Goal: Book appointment/travel/reservation

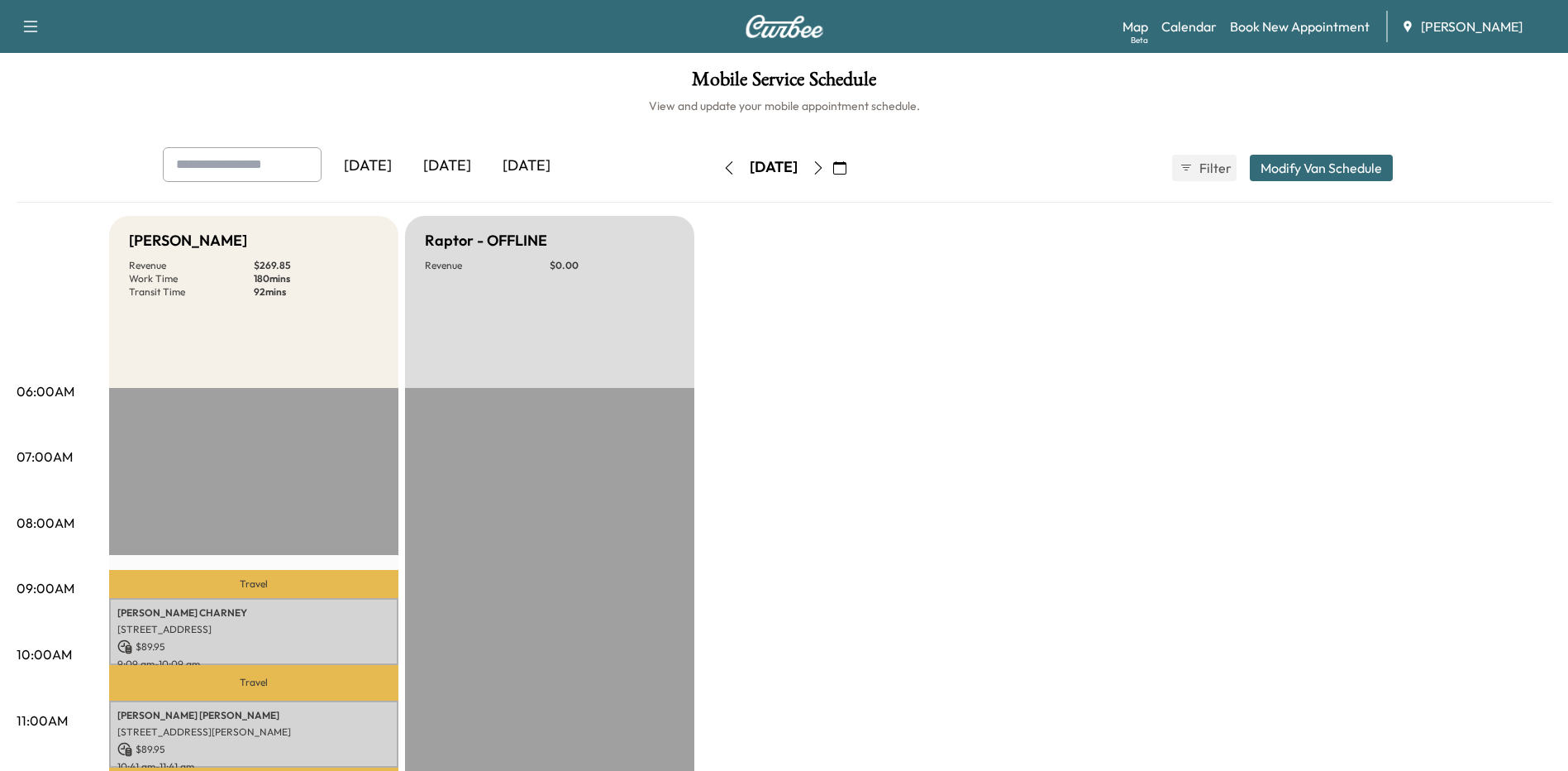
scroll to position [83, 0]
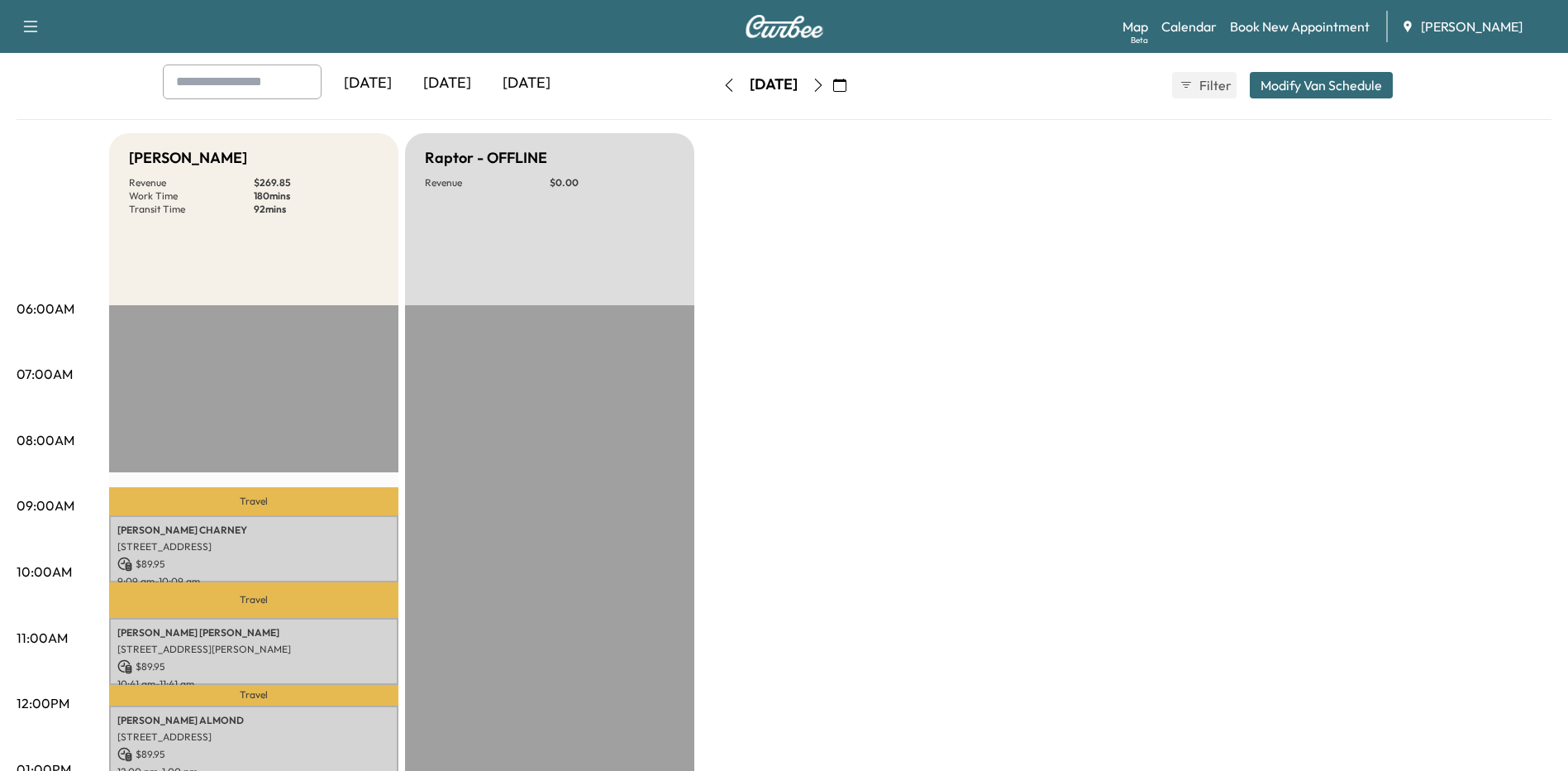
drag, startPoint x: 1083, startPoint y: 335, endPoint x: 1165, endPoint y: 170, distance: 184.3
click at [1102, 293] on div "Bronco - [PERSON_NAME] Revenue $ 269.85 Work Time 180 mins Transit Time 92 mins…" at bounding box center [831, 753] width 1443 height 1240
click at [825, 86] on icon "button" at bounding box center [818, 85] width 13 height 13
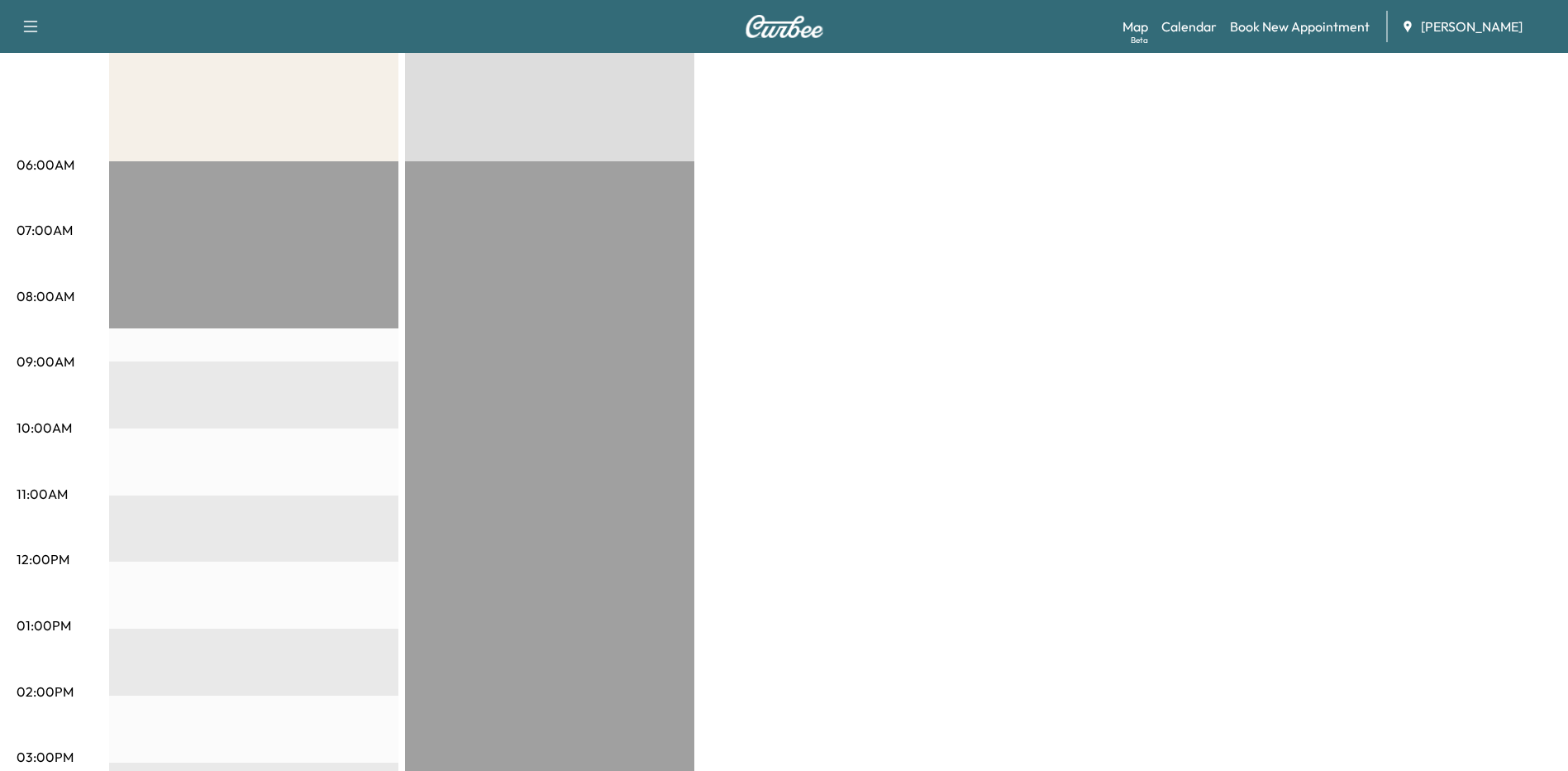
scroll to position [248, 0]
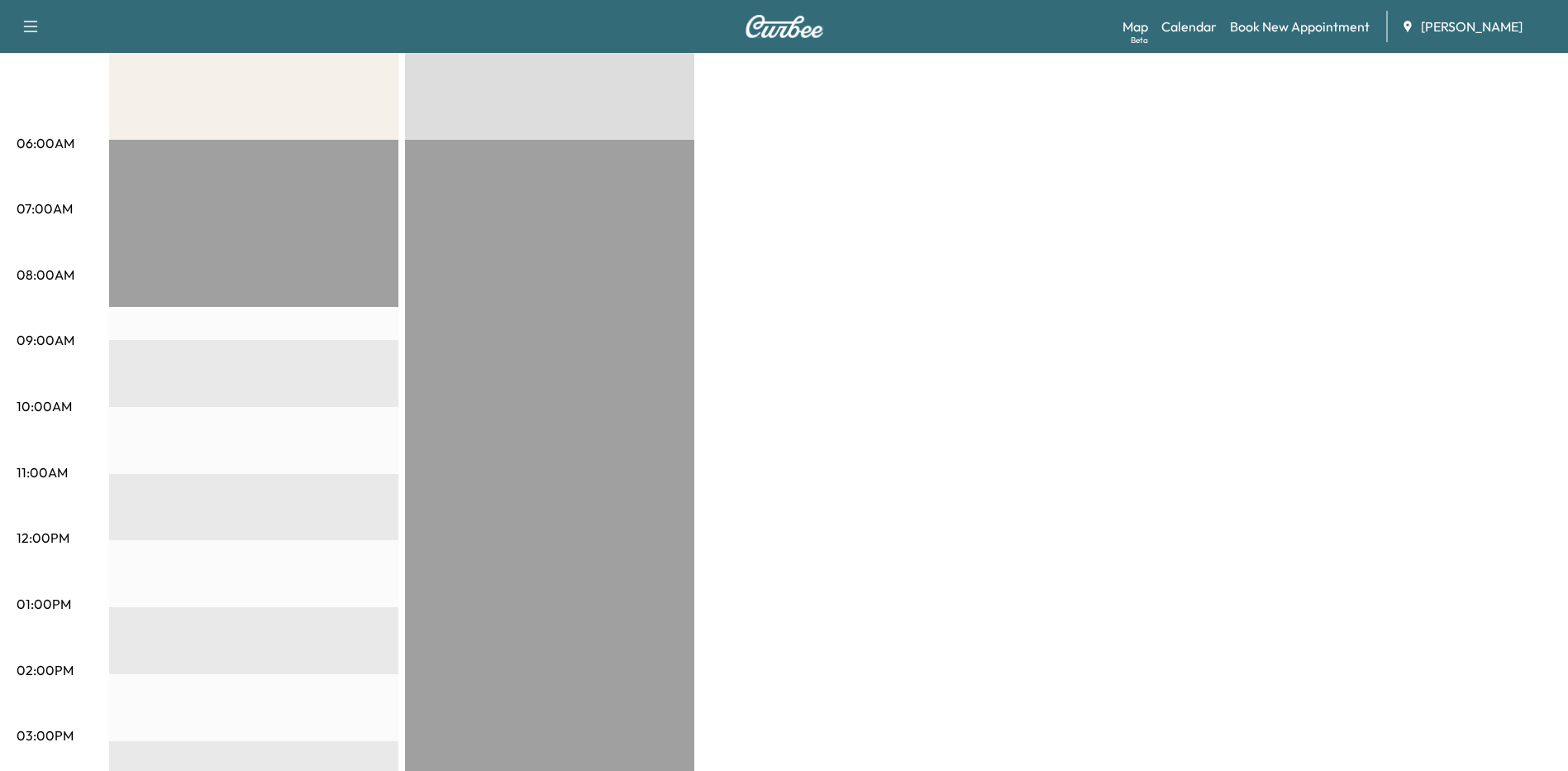
click at [842, 398] on div "Bronco - [PERSON_NAME] Revenue $ 0.00 EST Start Raptor - OFFLINE Revenue $ 0.00…" at bounding box center [831, 588] width 1443 height 1240
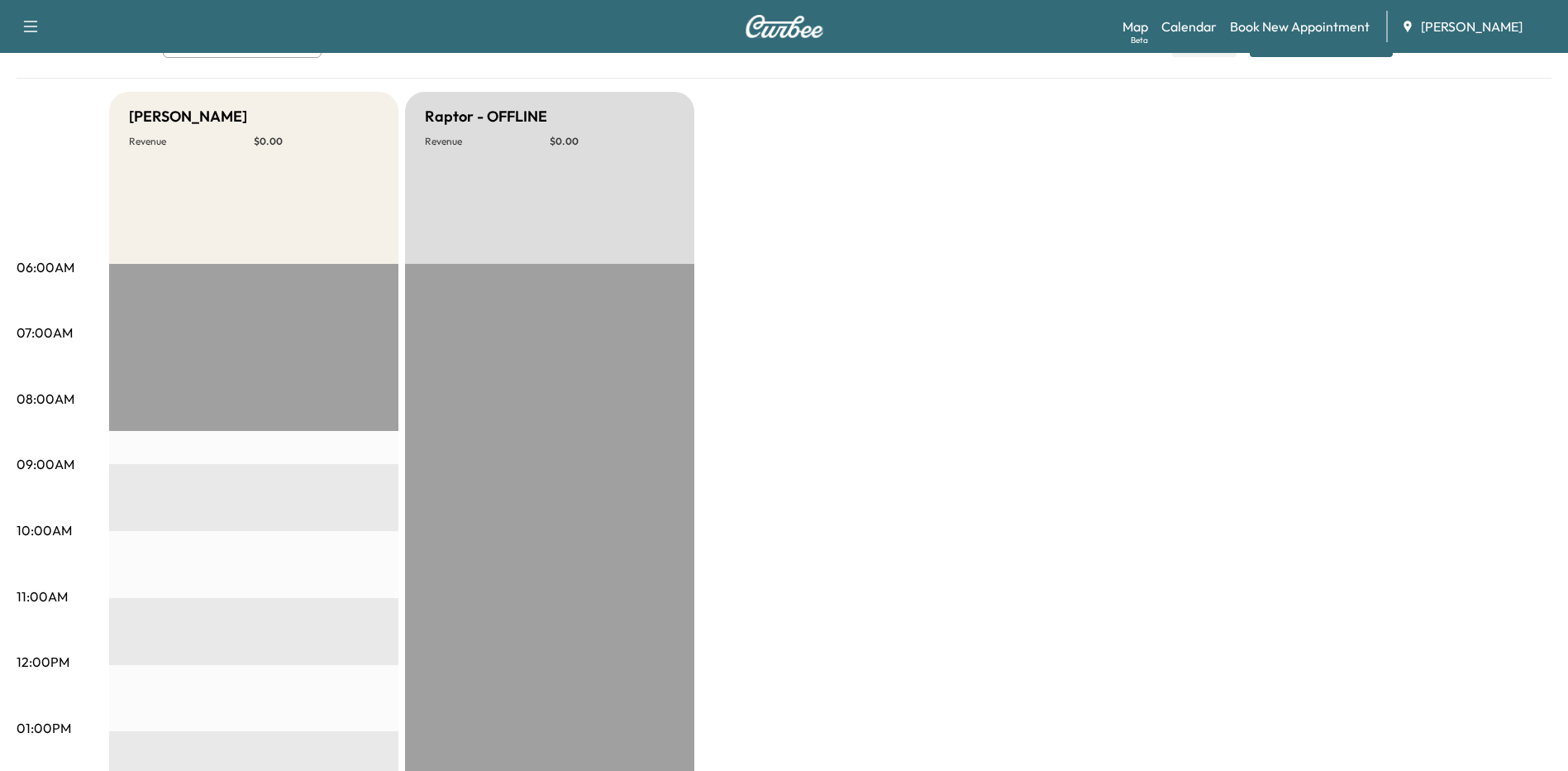
scroll to position [0, 0]
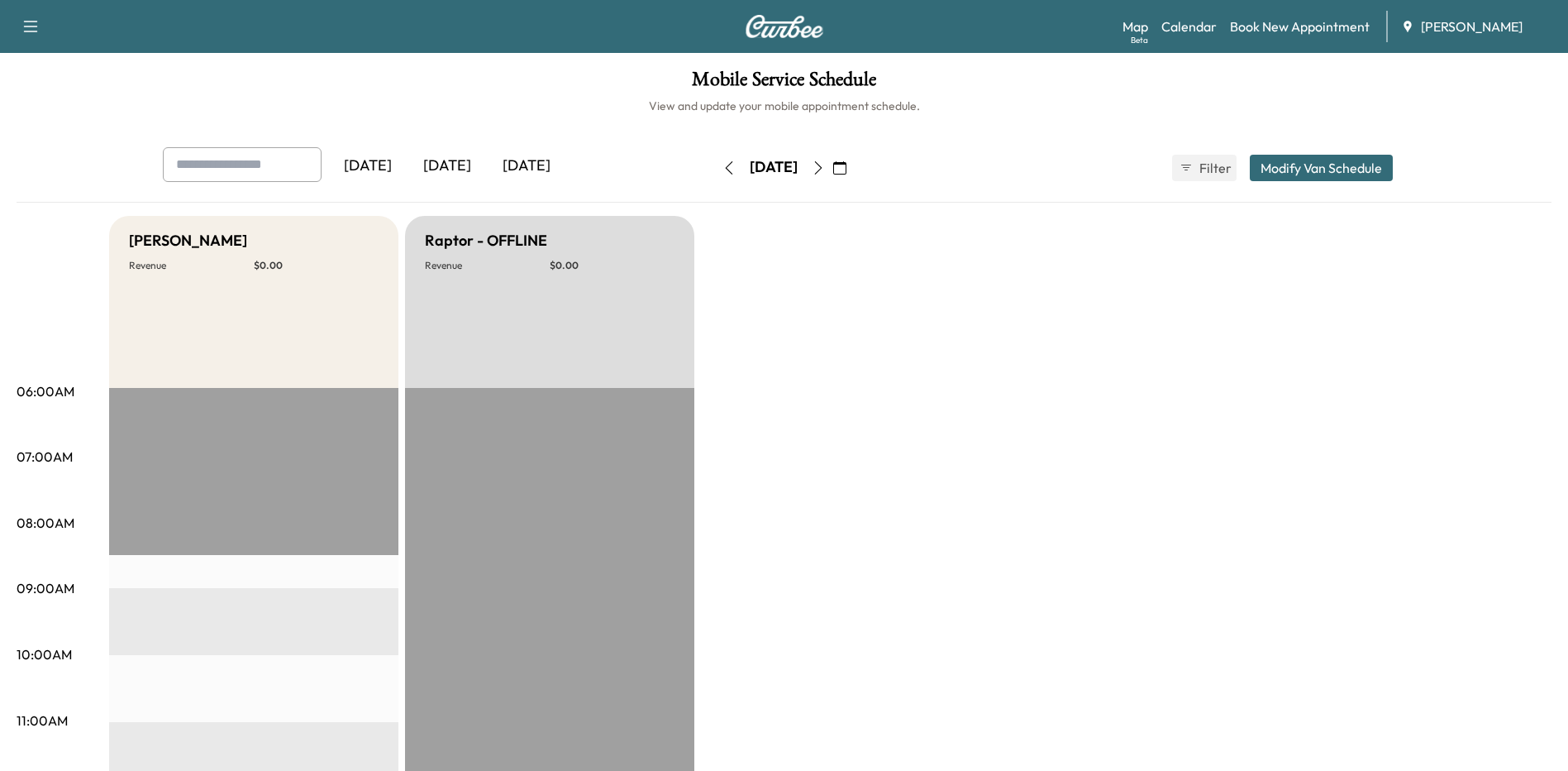
click at [825, 168] on icon "button" at bounding box center [818, 168] width 13 height 13
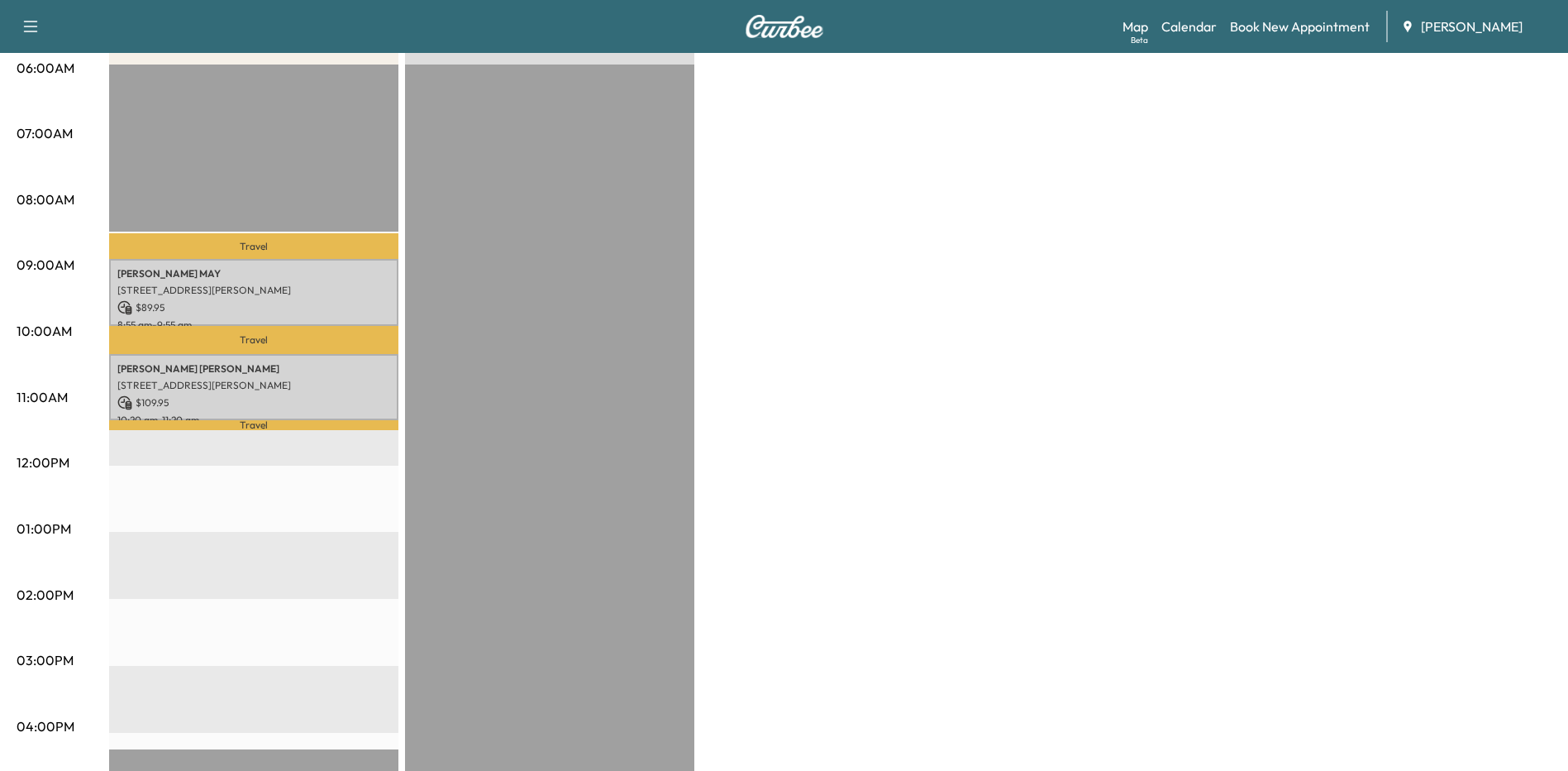
scroll to position [331, 0]
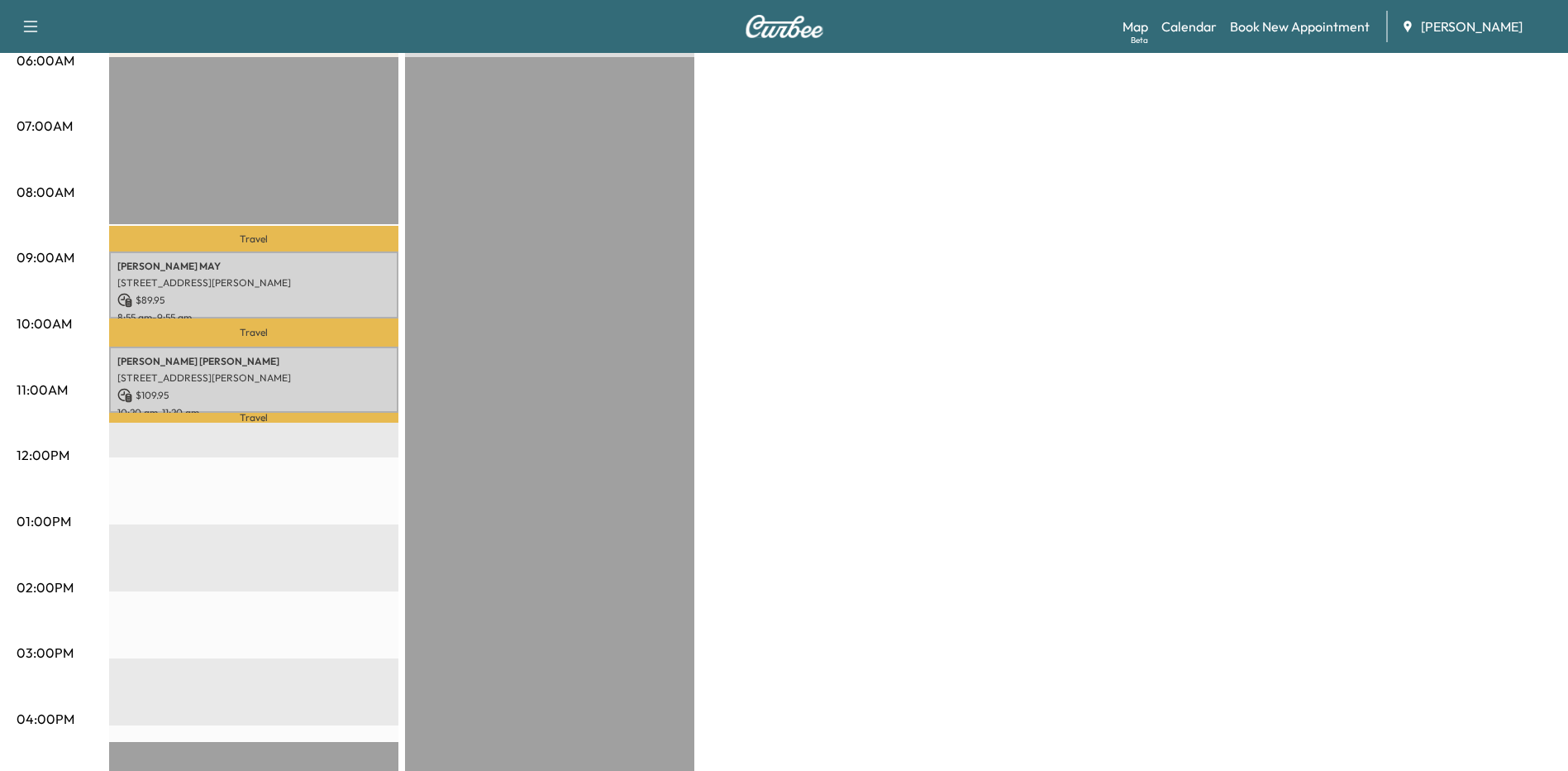
click at [852, 487] on div "Bronco - [PERSON_NAME] Revenue $ 199.90 Work Time 120 mins Transit Time 58 mins…" at bounding box center [831, 505] width 1443 height 1240
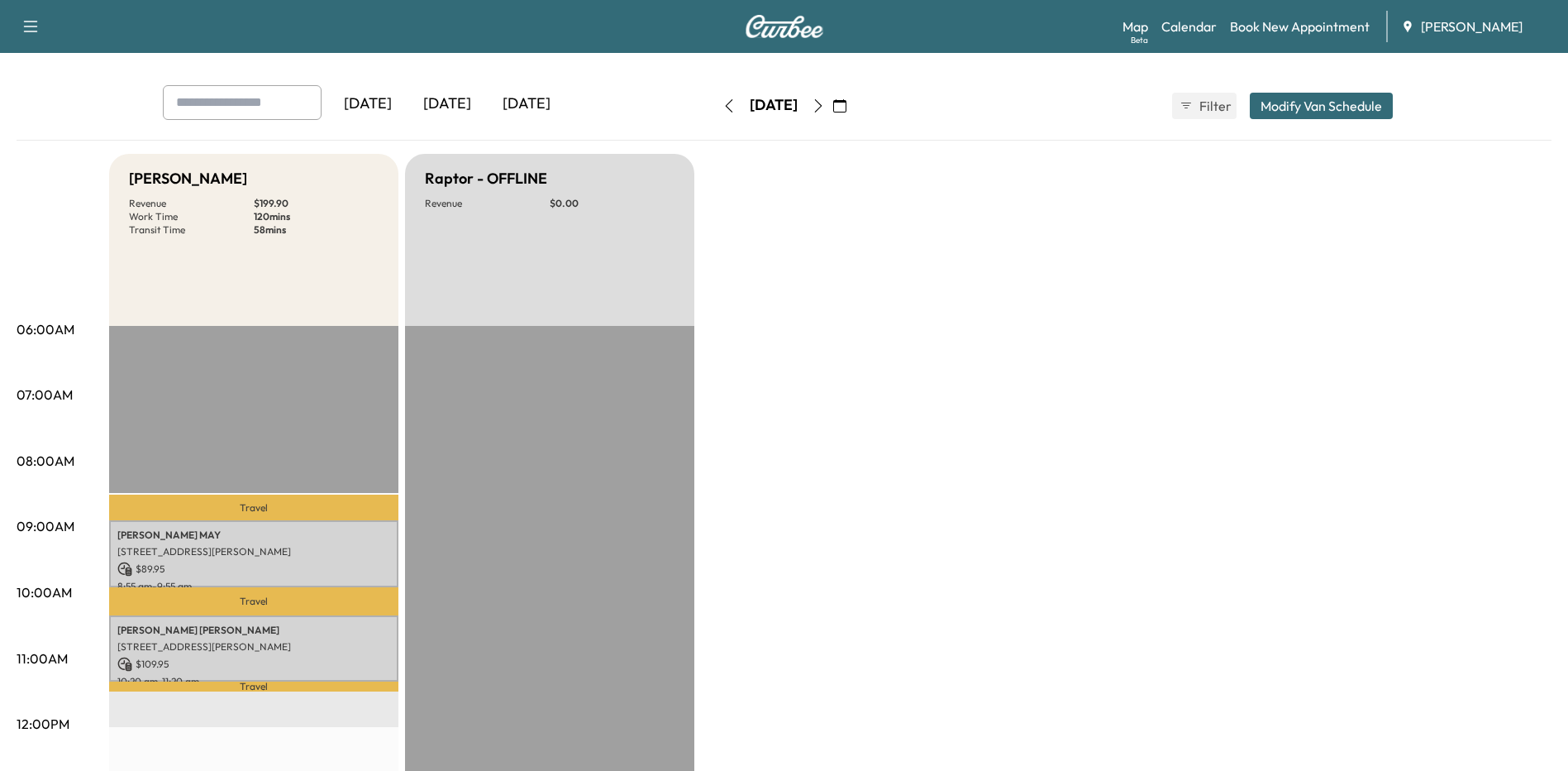
scroll to position [0, 0]
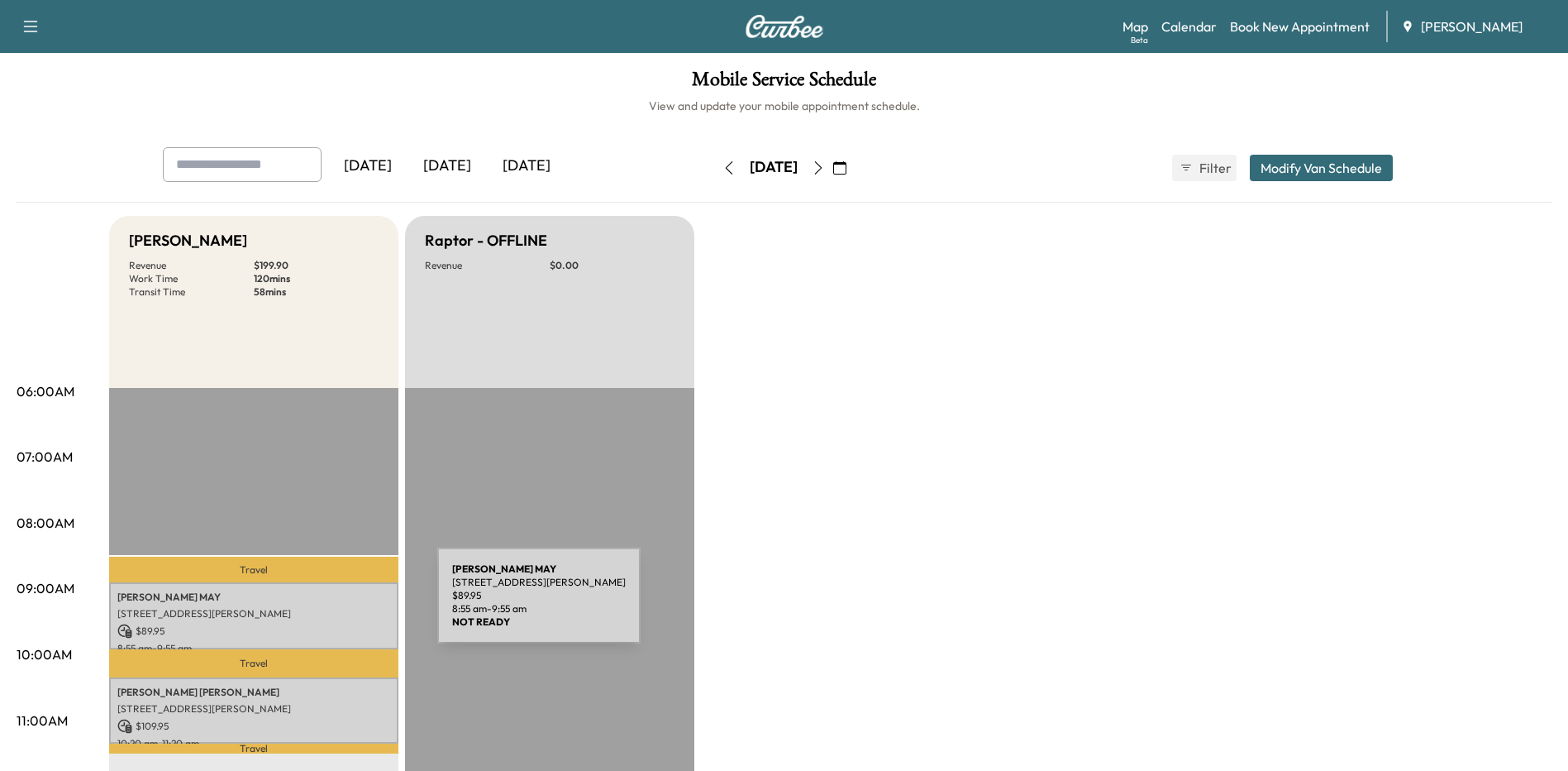
click at [313, 607] on p "[STREET_ADDRESS][PERSON_NAME]" at bounding box center [253, 613] width 273 height 13
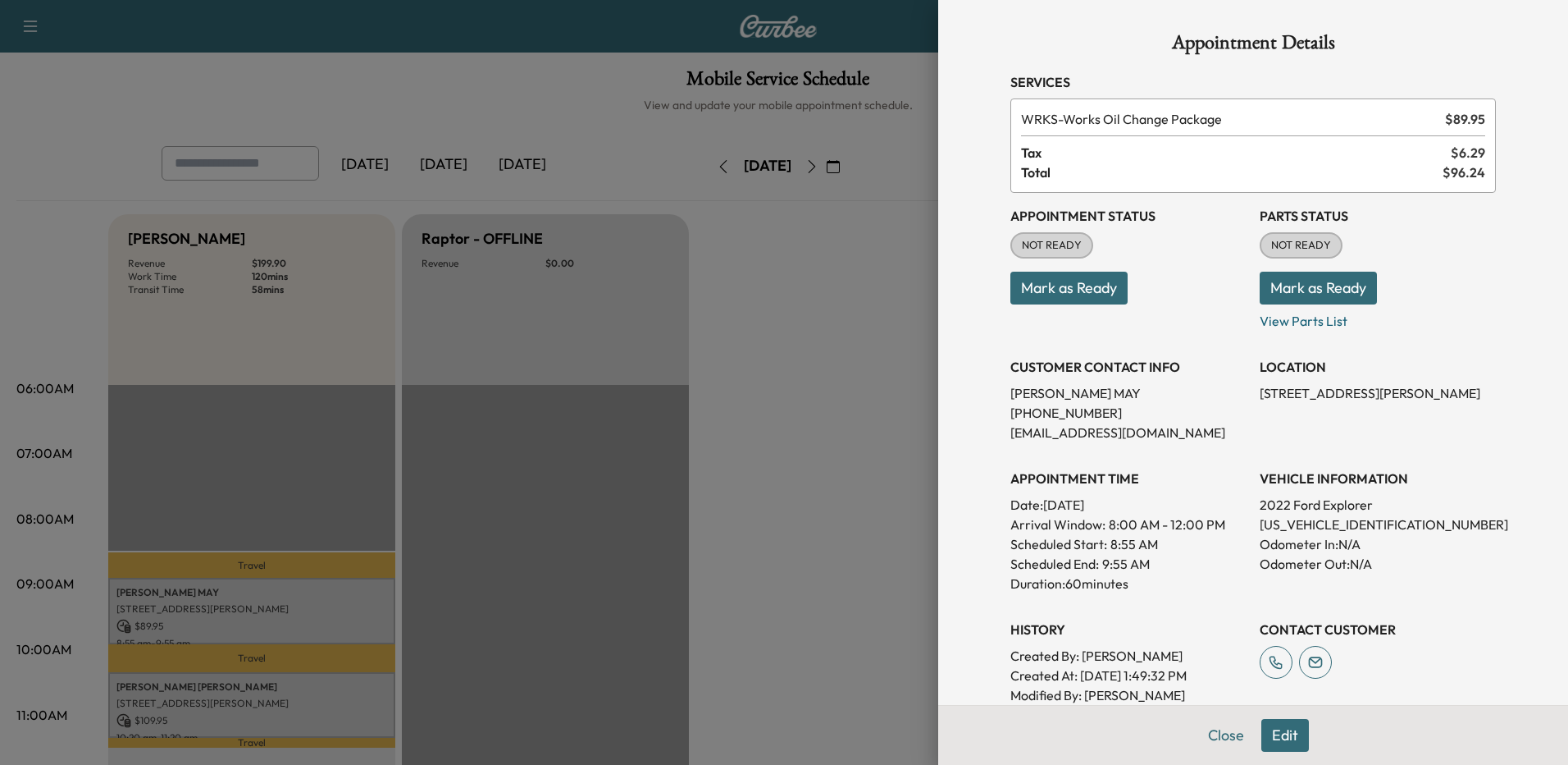
click at [311, 600] on div at bounding box center [784, 382] width 1568 height 765
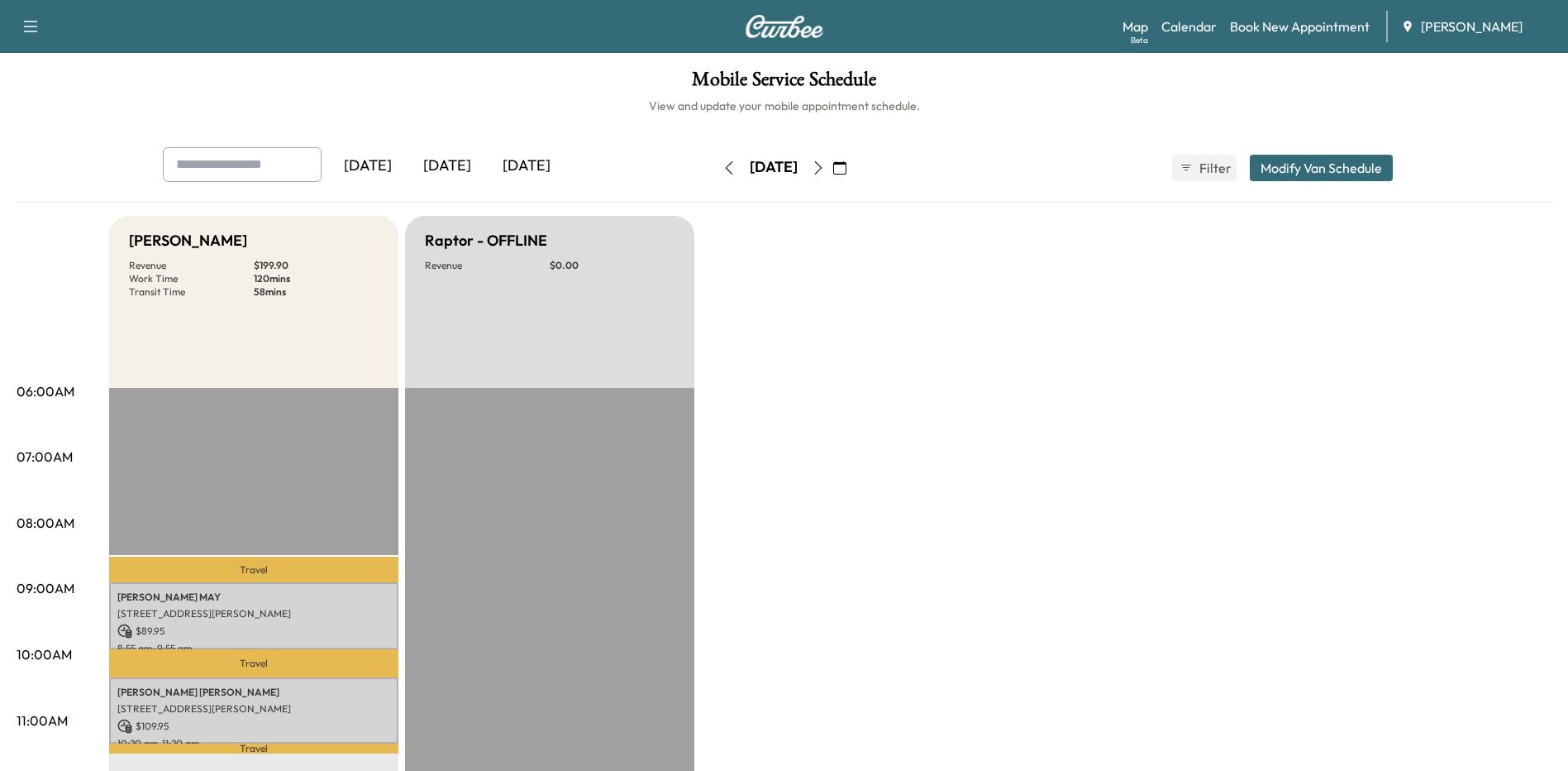
click at [1266, 29] on link "Book New Appointment" at bounding box center [1300, 26] width 139 height 19
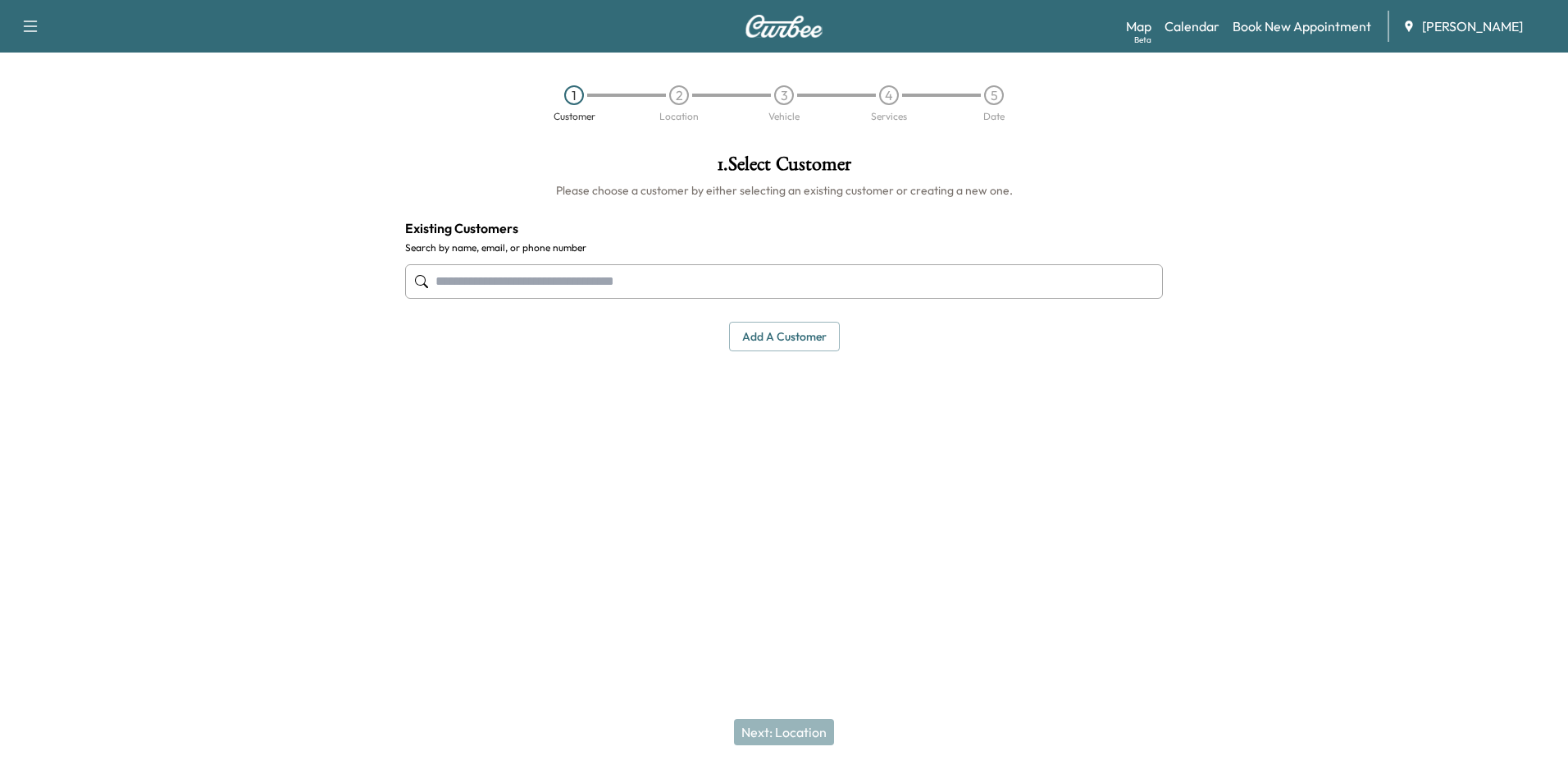
click at [764, 289] on input "text" at bounding box center [784, 281] width 758 height 34
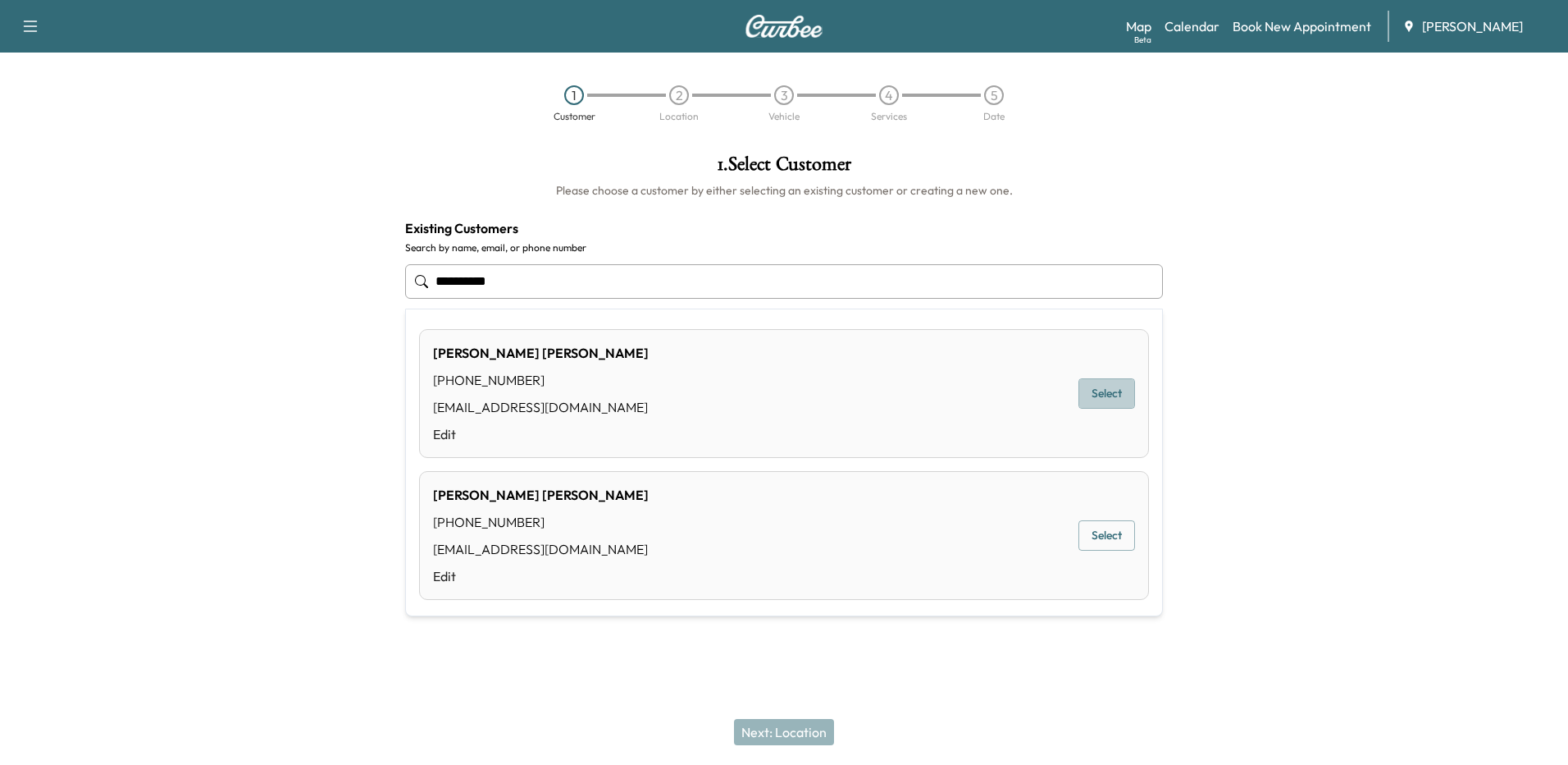
click at [1098, 394] on button "Select" at bounding box center [1107, 393] width 57 height 31
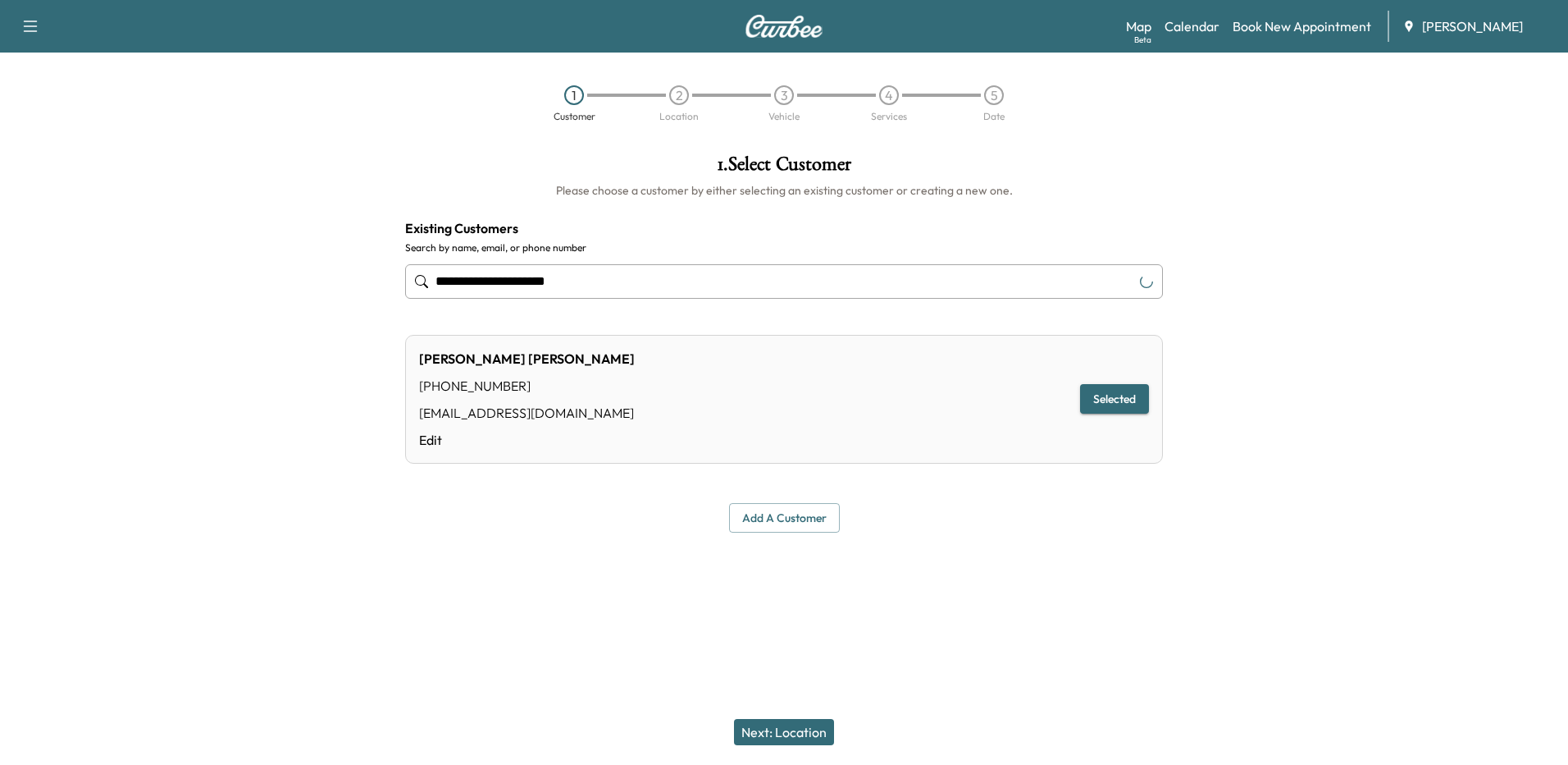
type input "**********"
click at [792, 726] on button "Next: Location" at bounding box center [784, 732] width 100 height 26
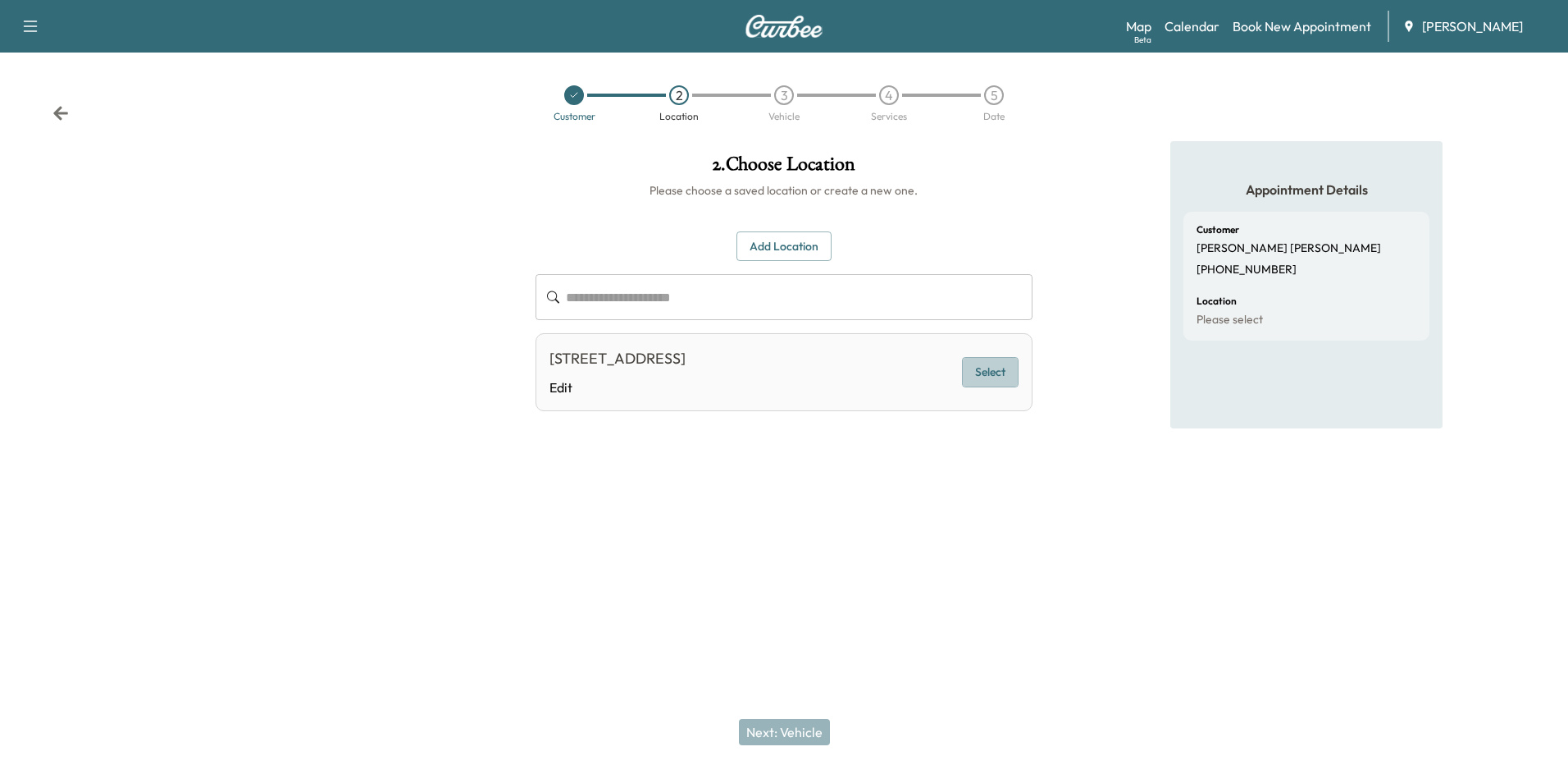
click at [1000, 374] on button "Select" at bounding box center [990, 372] width 57 height 31
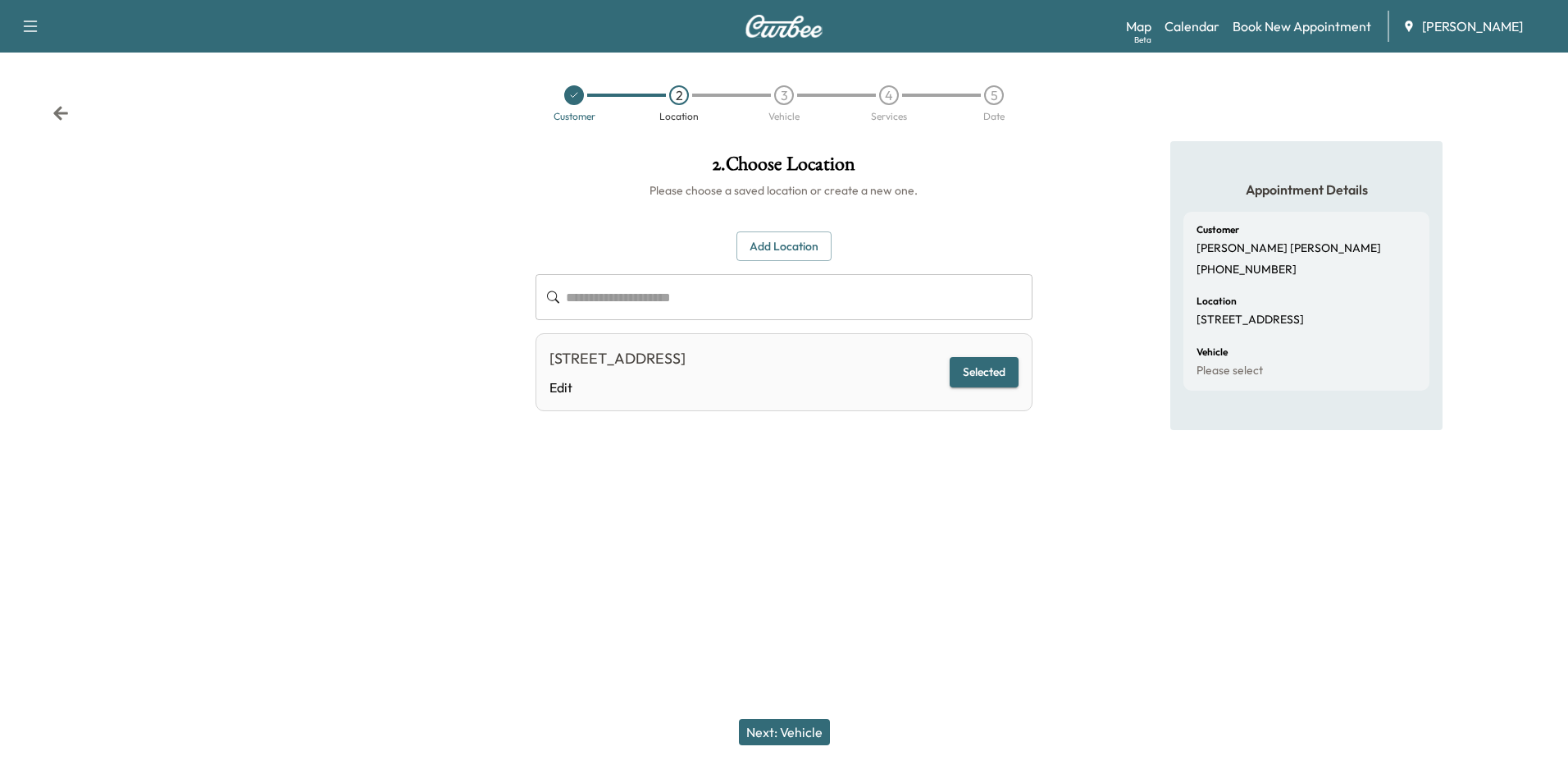
click at [808, 733] on button "Next: Vehicle" at bounding box center [785, 732] width 91 height 26
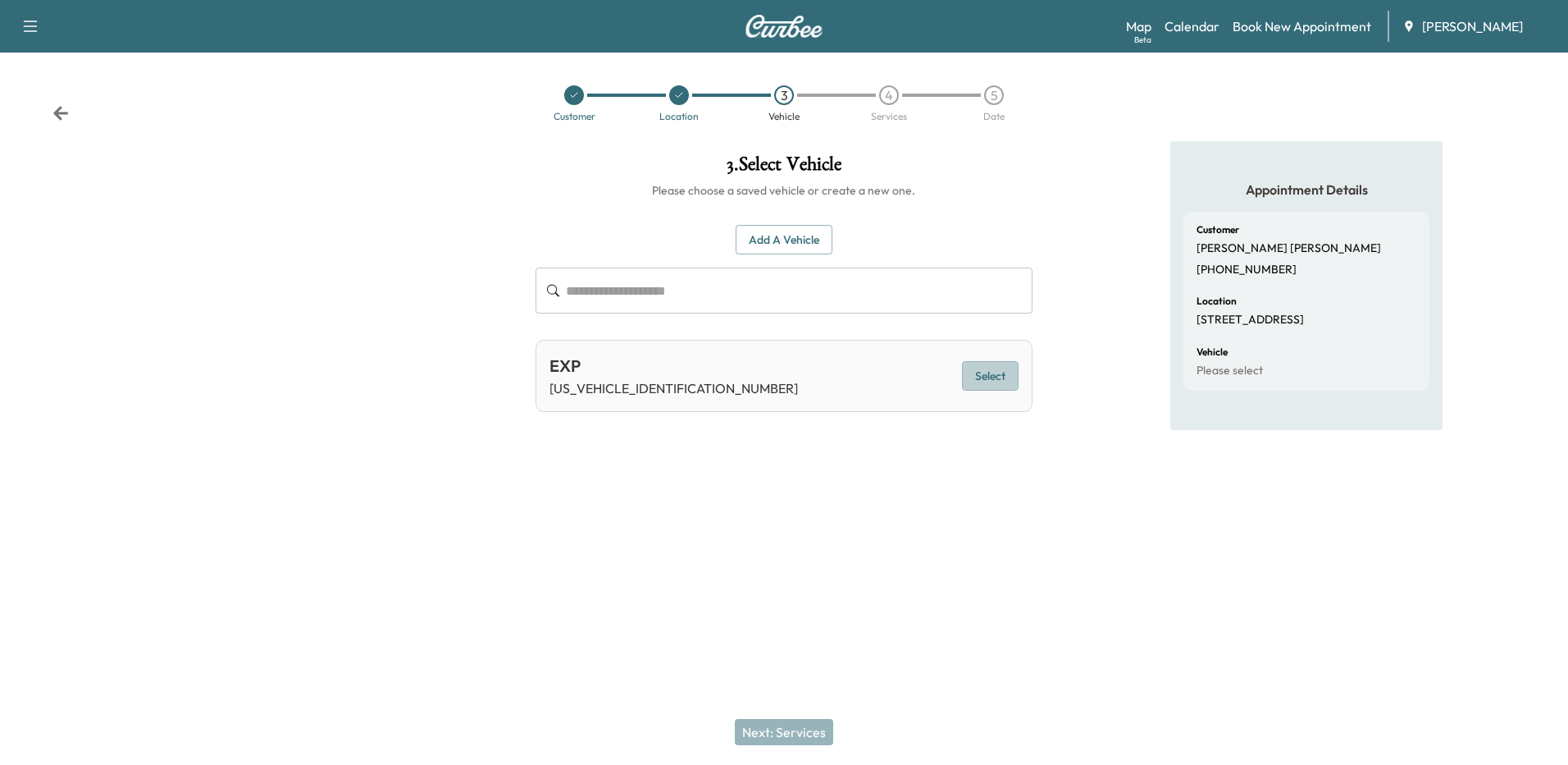
click at [998, 370] on button "Select" at bounding box center [990, 375] width 57 height 31
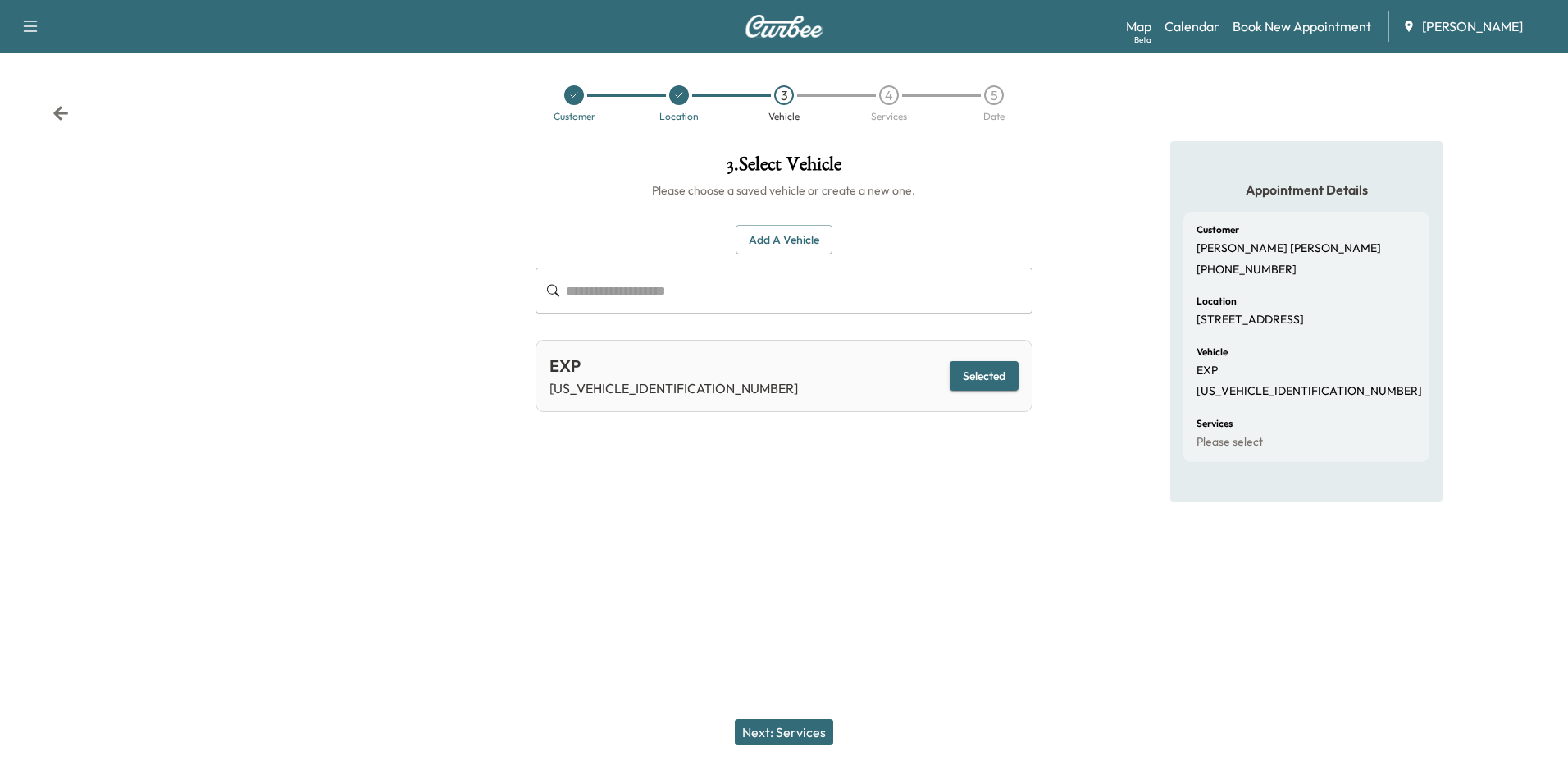
click at [808, 732] on button "Next: Services" at bounding box center [784, 732] width 98 height 26
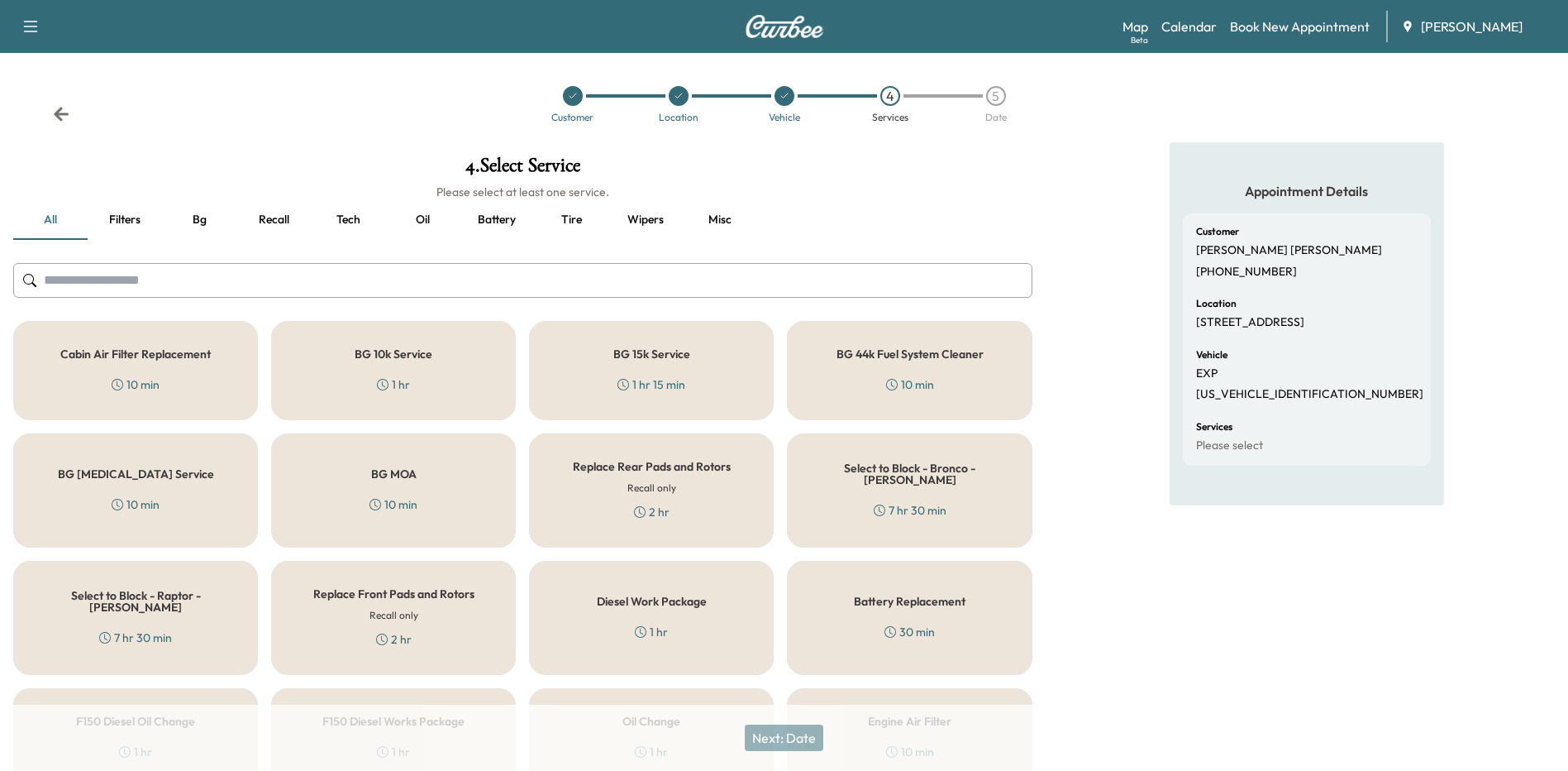
click at [418, 216] on button "Oil" at bounding box center [422, 220] width 74 height 40
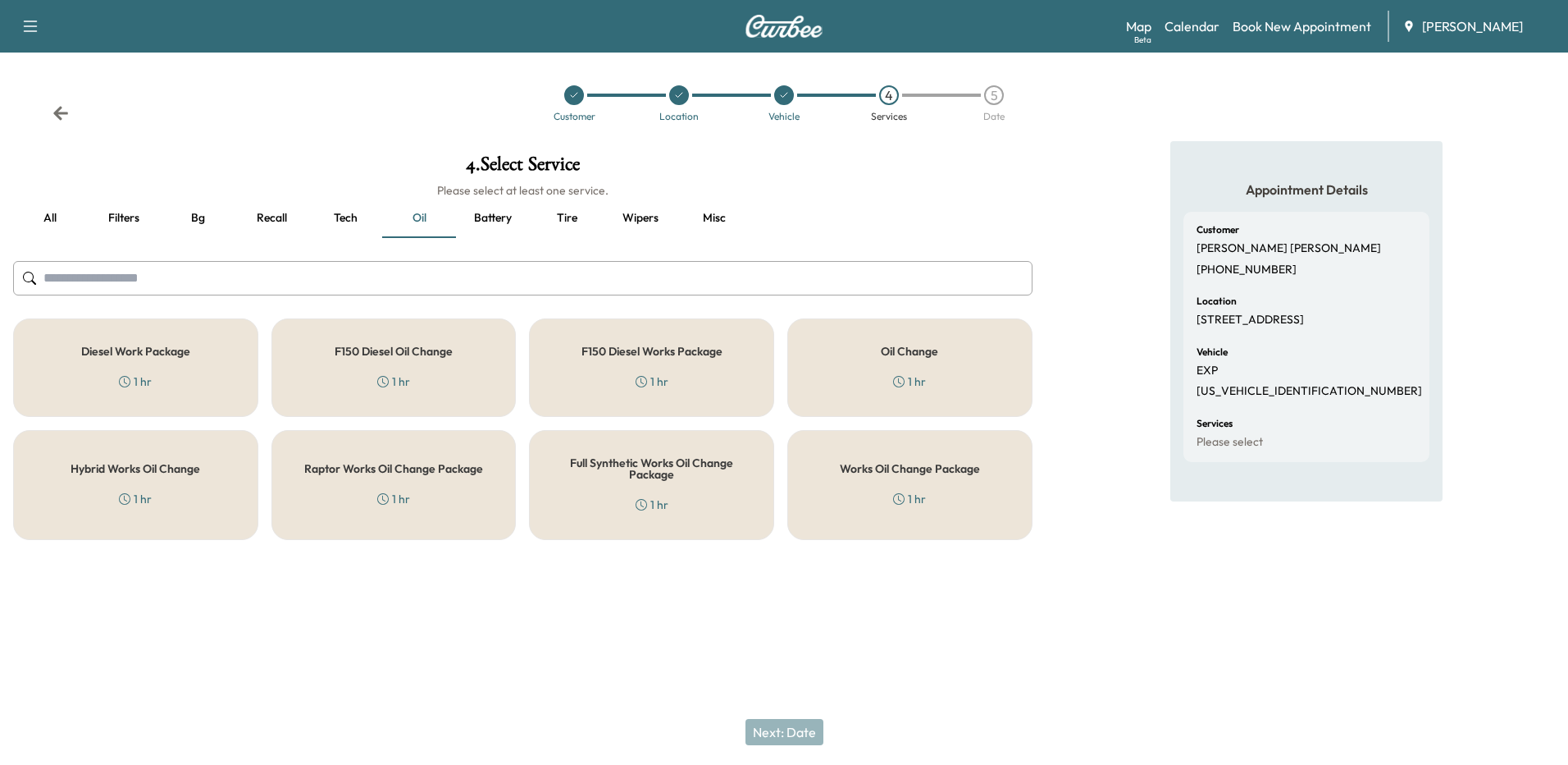
click at [919, 479] on div "Works Oil Change Package 1 hr" at bounding box center [910, 485] width 245 height 110
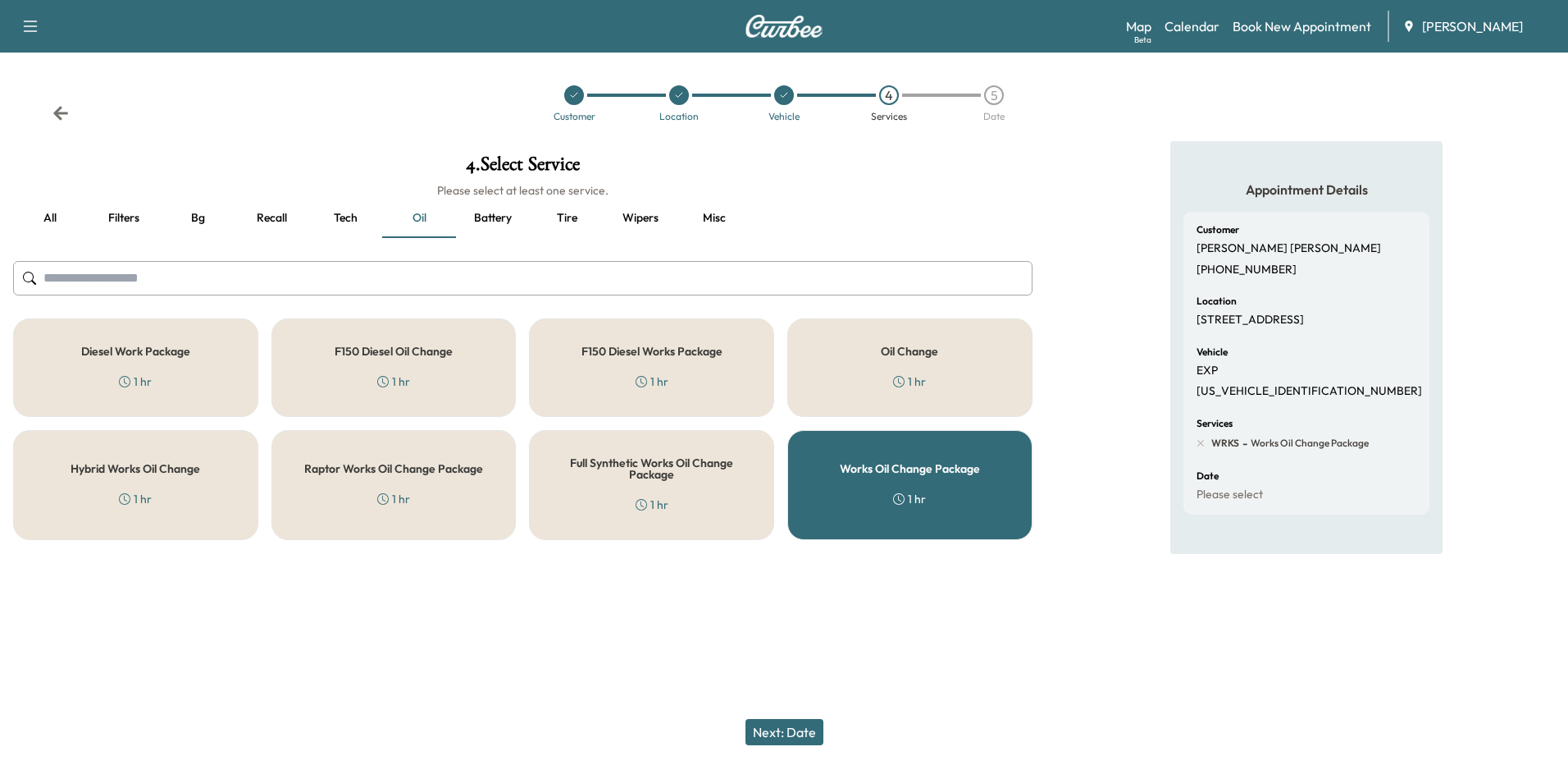
click at [801, 735] on button "Next: Date" at bounding box center [784, 732] width 78 height 26
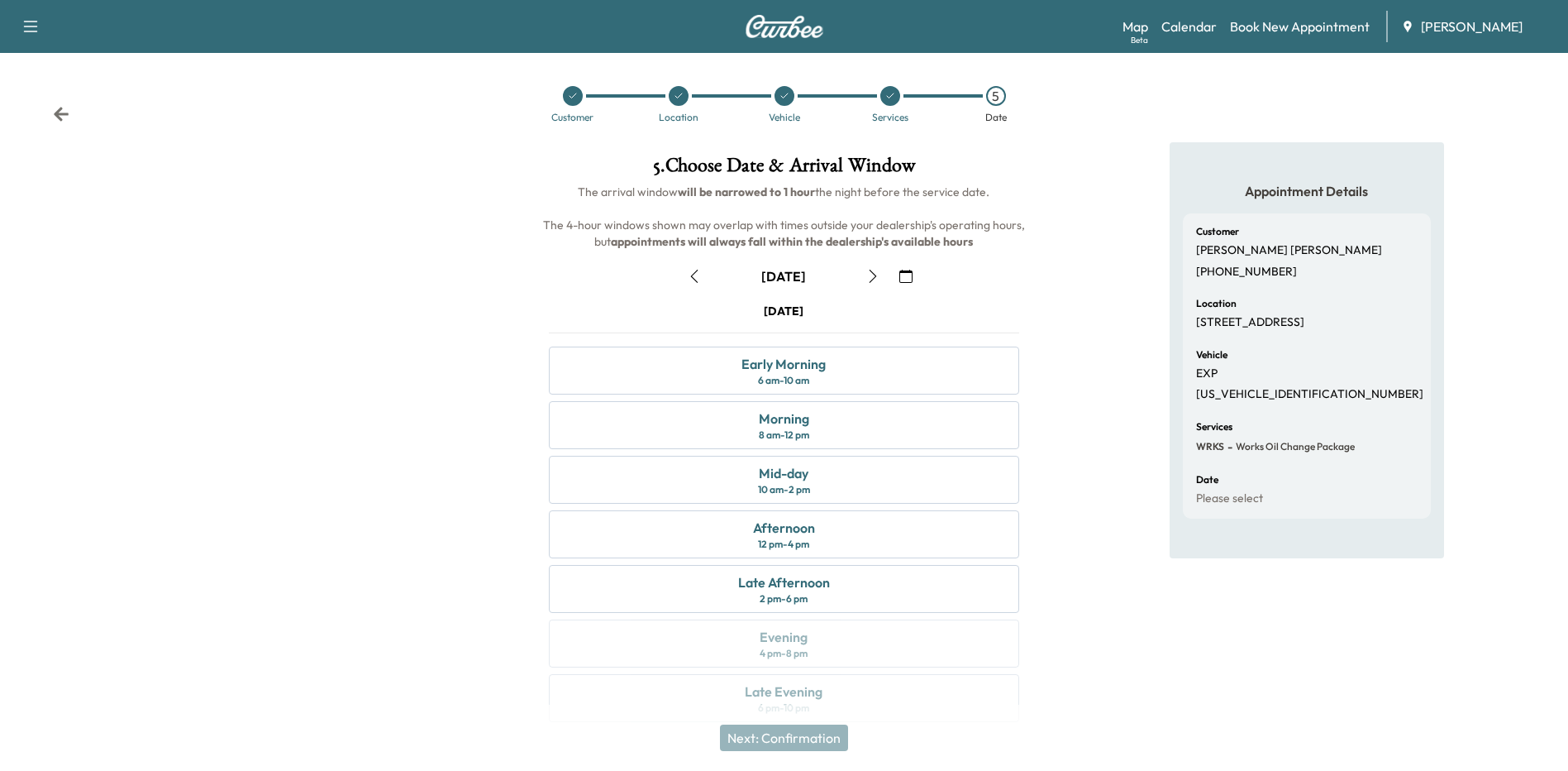
click at [871, 274] on icon "button" at bounding box center [872, 276] width 13 height 13
click at [827, 538] on div "Afternoon 12 pm - 4 pm" at bounding box center [783, 534] width 469 height 48
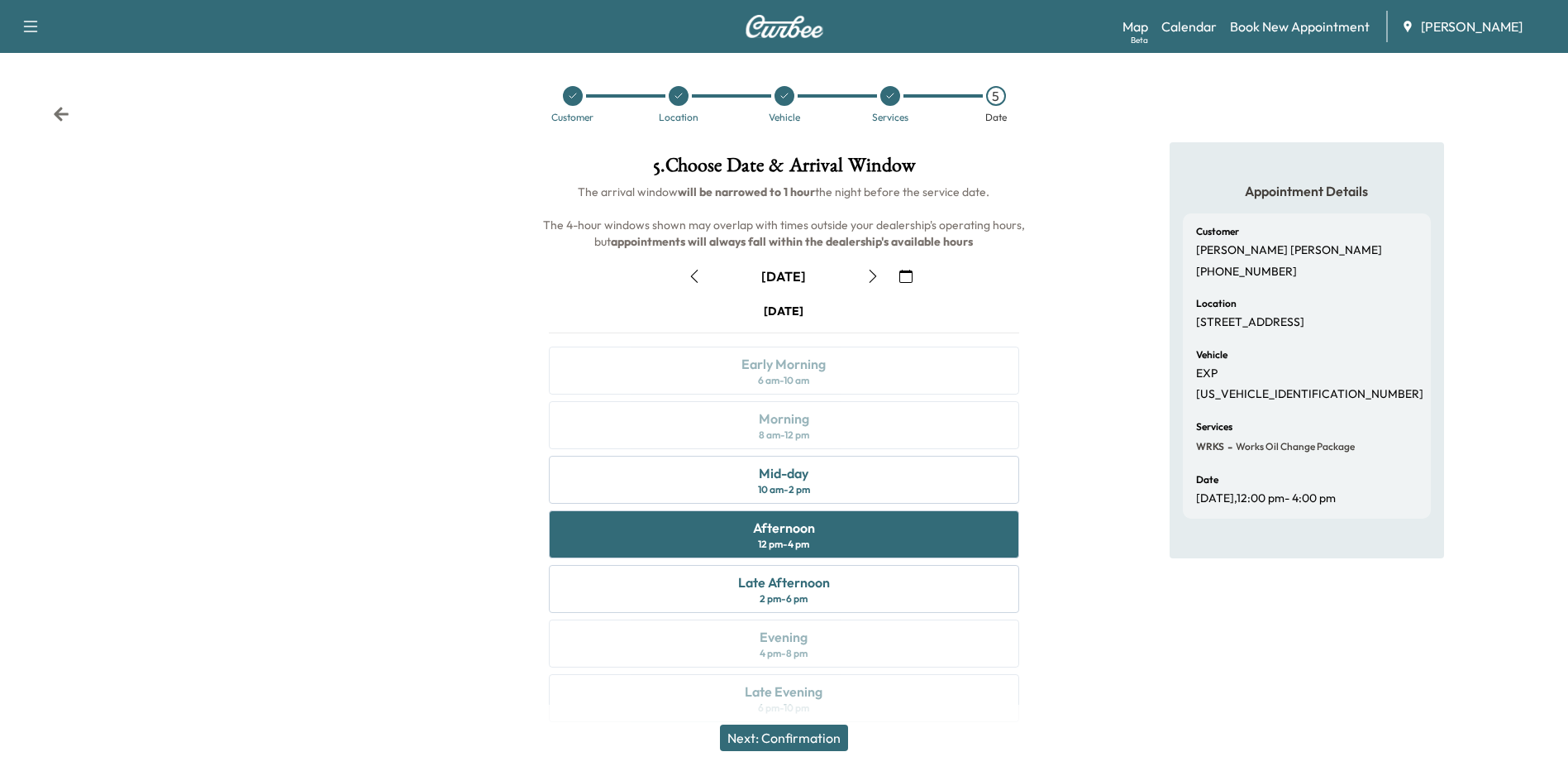
click at [795, 747] on button "Next: Confirmation" at bounding box center [784, 737] width 128 height 26
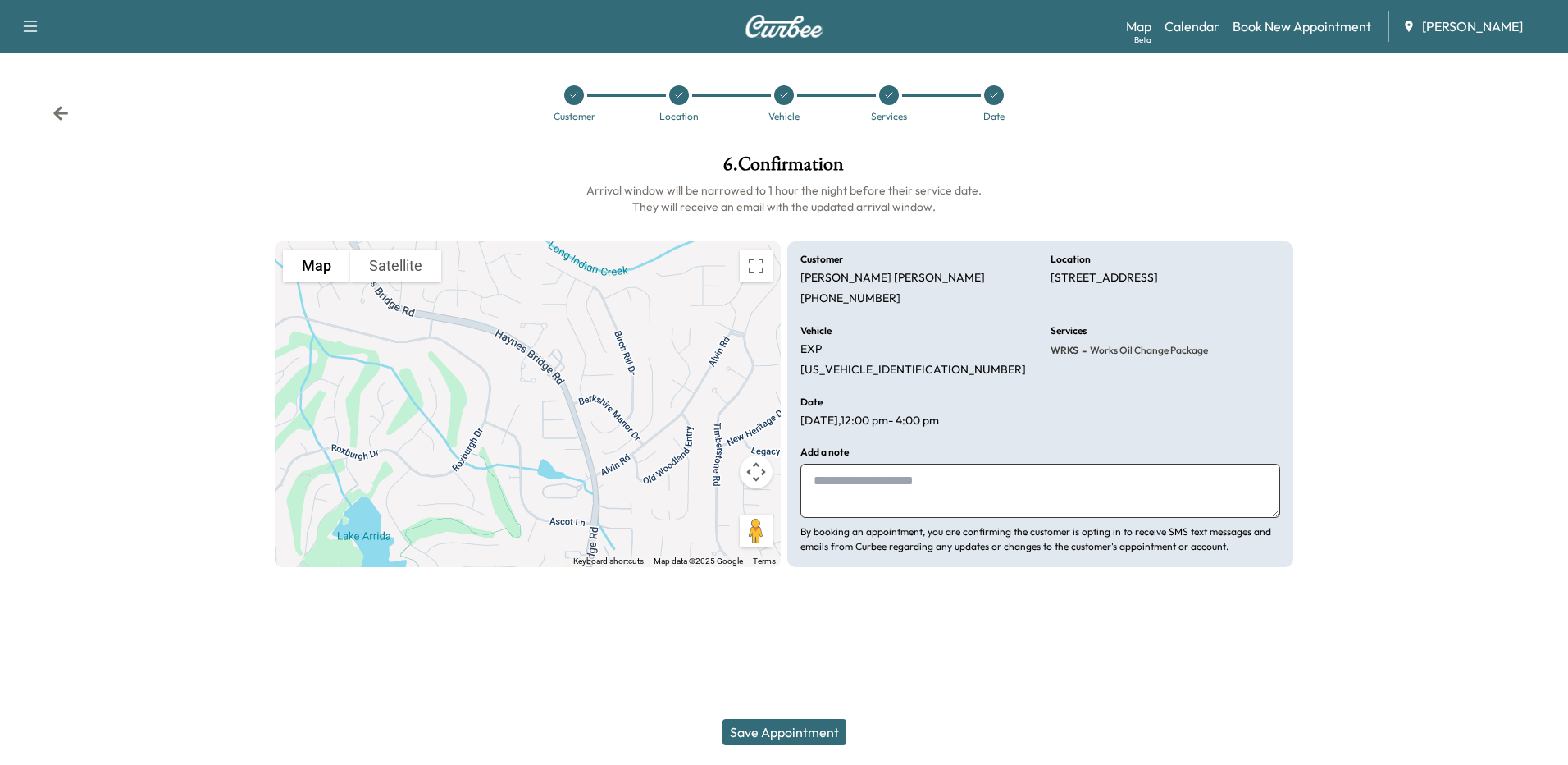
drag, startPoint x: 808, startPoint y: 731, endPoint x: 817, endPoint y: 726, distance: 10.3
click at [808, 731] on button "Save Appointment" at bounding box center [785, 732] width 124 height 26
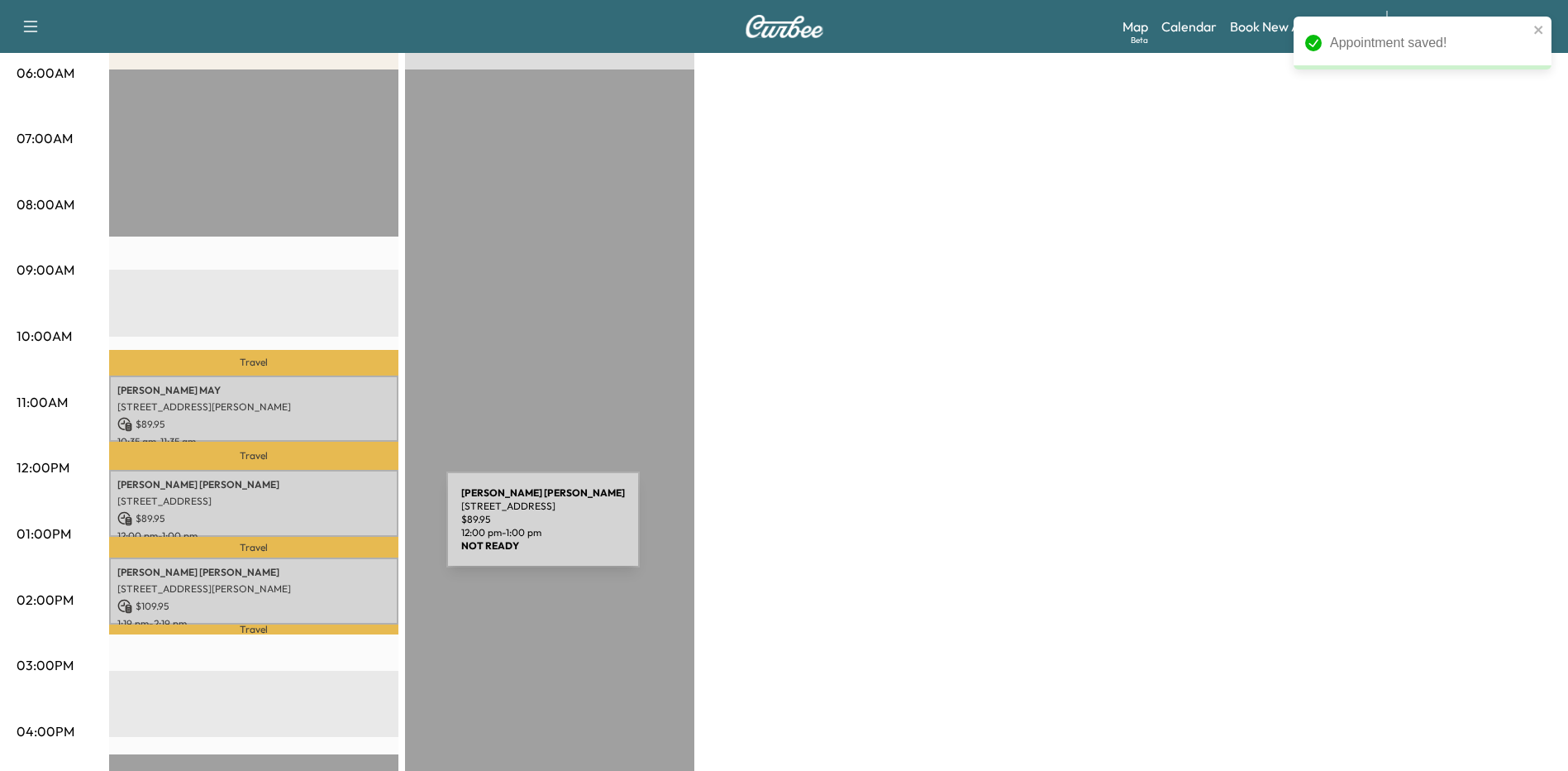
scroll to position [331, 0]
